Goal: Ask a question: Seek information or help from site administrators or community

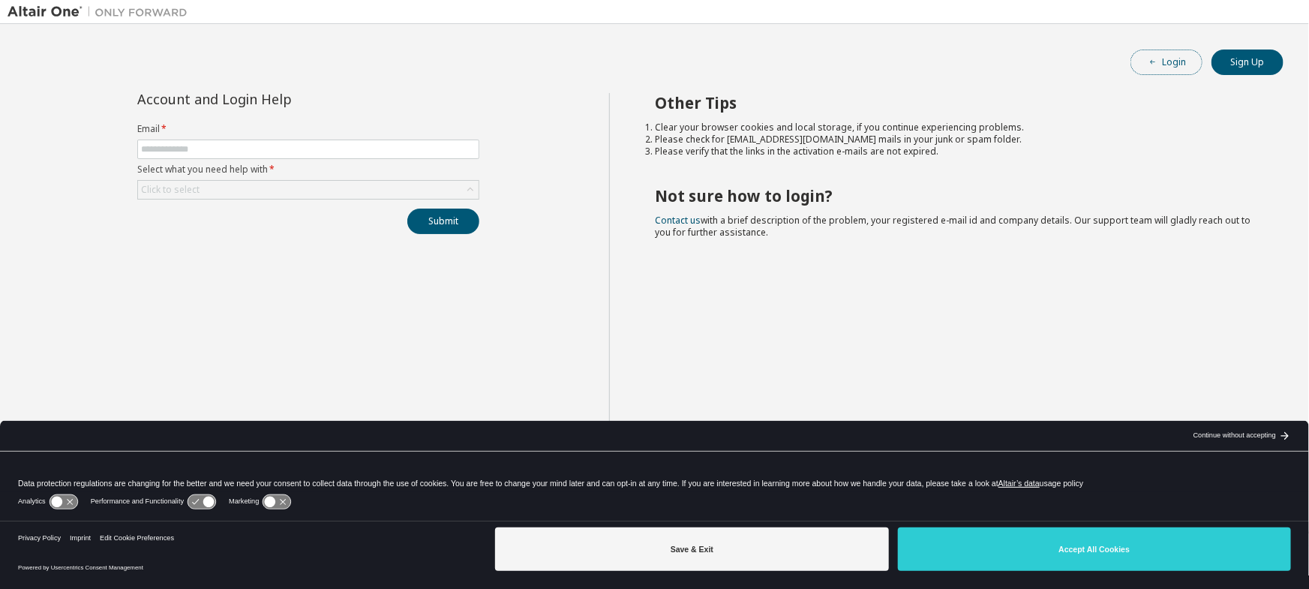
click at [1154, 66] on icon "button" at bounding box center [1152, 62] width 9 height 9
click at [293, 196] on div "Click to select" at bounding box center [308, 190] width 341 height 18
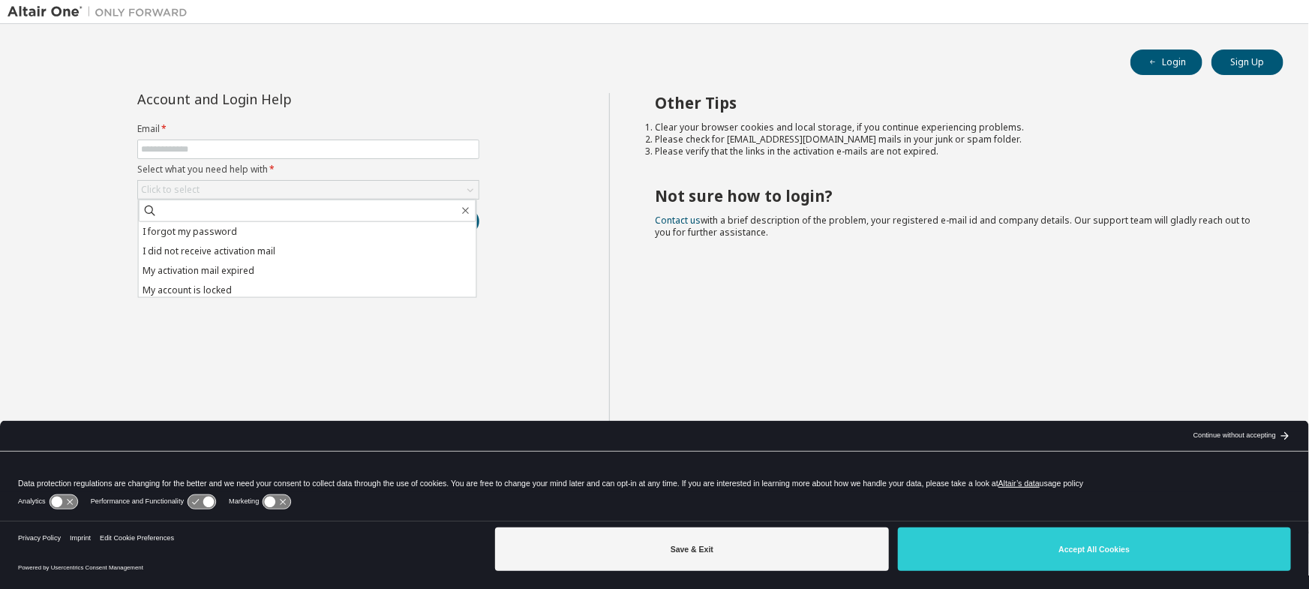
click at [292, 226] on li "I forgot my password" at bounding box center [308, 232] width 338 height 20
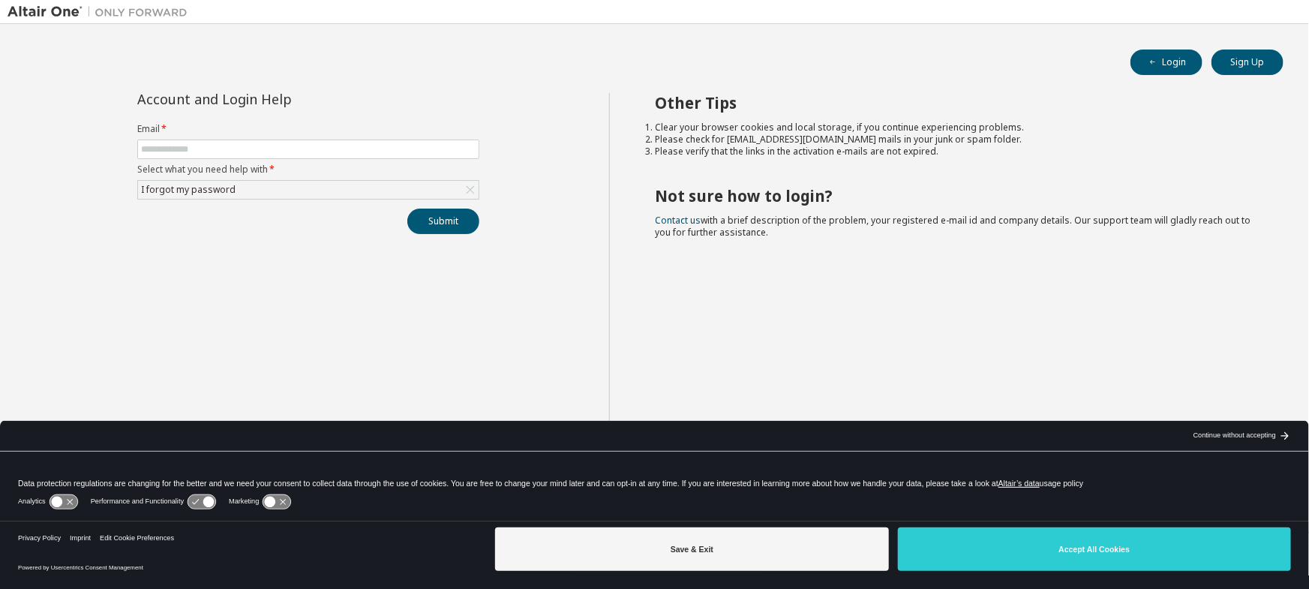
click at [250, 160] on form "Email * Select what you need help with * I forgot my password" at bounding box center [308, 161] width 342 height 77
click at [250, 154] on input "text" at bounding box center [308, 149] width 335 height 12
type input "**********"
click at [431, 221] on button "Submit" at bounding box center [443, 222] width 72 height 26
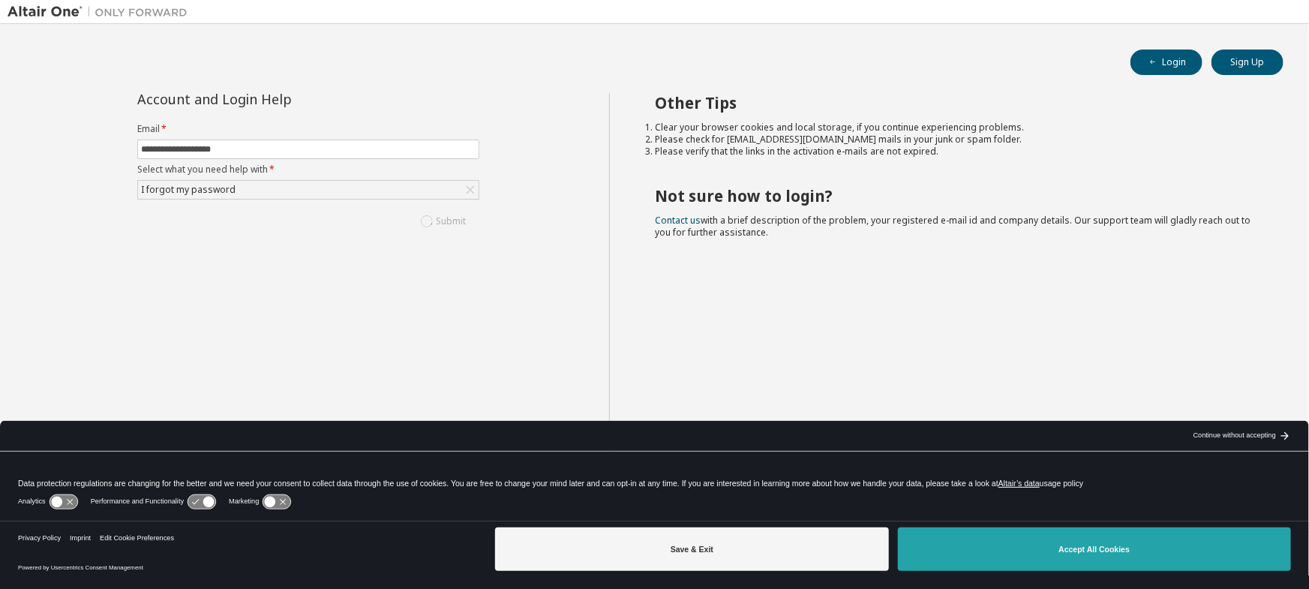
click at [995, 551] on button "Accept All Cookies" at bounding box center [1094, 549] width 393 height 44
